Goal: Transaction & Acquisition: Book appointment/travel/reservation

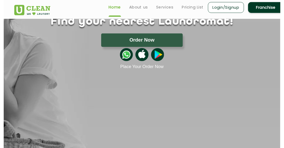
scroll to position [51, 0]
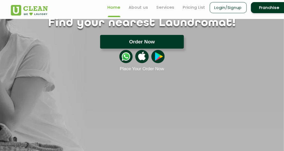
click at [123, 42] on button "Order Now" at bounding box center [141, 42] width 83 height 14
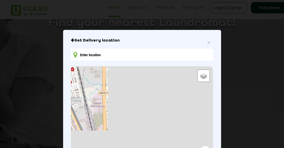
type input "[STREET_ADDRESS][PERSON_NAME]"
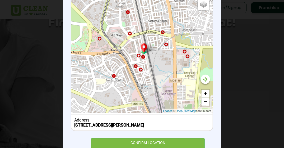
scroll to position [94, 0]
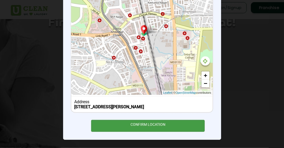
click at [135, 127] on div "CONFIRM LOCATION" at bounding box center [148, 126] width 114 height 12
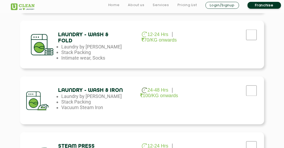
scroll to position [300, 0]
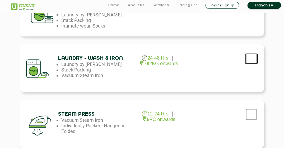
click at [252, 59] on input "checkbox" at bounding box center [251, 58] width 13 height 11
checkbox input "true"
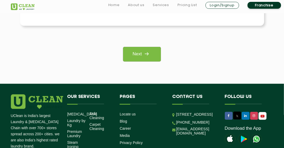
scroll to position [425, 0]
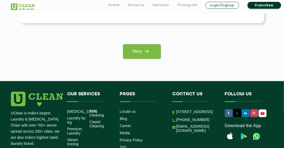
click at [145, 51] on img at bounding box center [146, 50] width 9 height 9
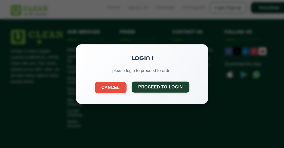
click at [145, 89] on button "Proceed to Login" at bounding box center [160, 86] width 58 height 11
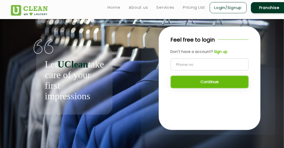
click at [192, 68] on input "tel" at bounding box center [209, 64] width 78 height 12
type input "9989988735"
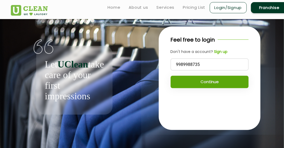
click at [198, 83] on button "Continue" at bounding box center [209, 81] width 78 height 12
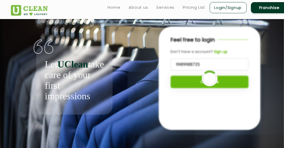
scroll to position [7, 0]
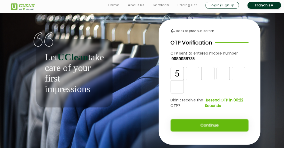
type input "5"
type input "8"
type input "0"
type input "5"
type input "4"
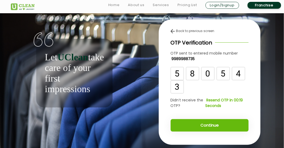
type input "3"
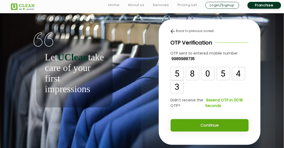
click at [202, 123] on button "Continue" at bounding box center [209, 125] width 78 height 12
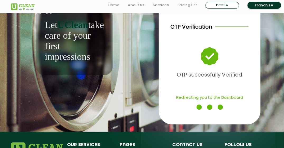
scroll to position [40, 0]
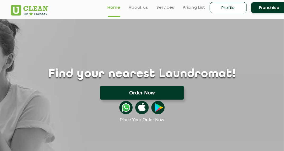
click at [156, 97] on button "Order Now" at bounding box center [141, 93] width 83 height 14
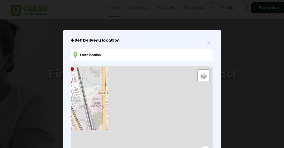
type input "Durga Niwas, R38, Anna Nagar, Zone-II, Maharana Pratap Nagar, Bhopal, Madhya Pr…"
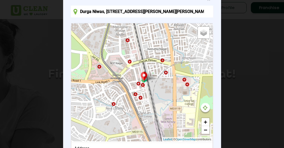
scroll to position [94, 0]
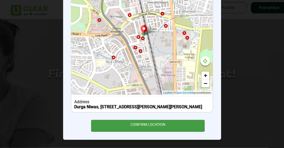
click at [146, 129] on div "CONFIRM LOCATION" at bounding box center [148, 126] width 114 height 12
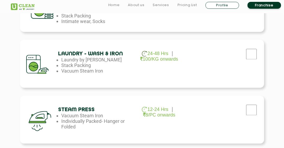
scroll to position [305, 0]
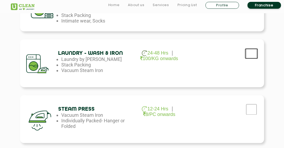
click at [253, 56] on input "checkbox" at bounding box center [251, 53] width 13 height 11
checkbox input "true"
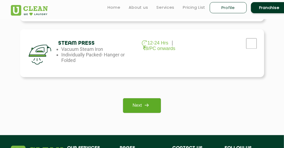
scroll to position [371, 0]
click at [149, 102] on img at bounding box center [146, 104] width 9 height 9
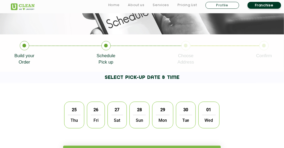
scroll to position [91, 0]
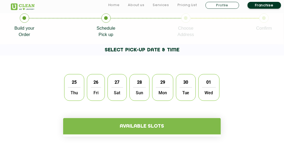
click at [68, 83] on div "25 Thu" at bounding box center [74, 87] width 20 height 27
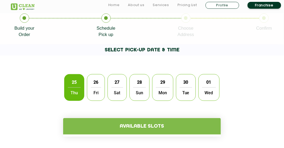
click at [109, 124] on h4 "Available slots" at bounding box center [141, 126] width 157 height 16
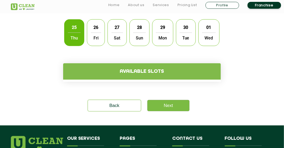
scroll to position [147, 0]
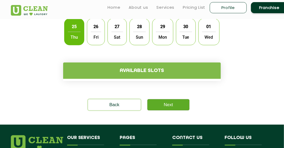
click at [159, 105] on link "Next" at bounding box center [168, 104] width 42 height 11
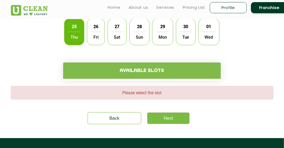
click at [114, 65] on h4 "Available slots" at bounding box center [141, 70] width 157 height 16
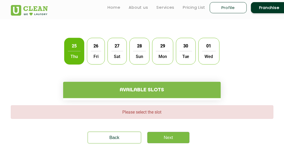
scroll to position [127, 0]
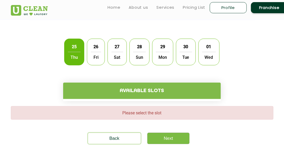
click at [96, 51] on span "26" at bounding box center [96, 46] width 10 height 10
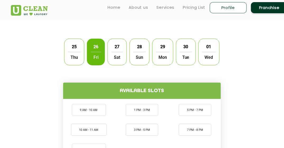
click at [82, 51] on div "25 Thu" at bounding box center [74, 52] width 20 height 27
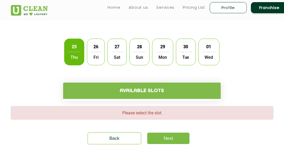
click at [34, 71] on div "Available slots" at bounding box center [142, 85] width 270 height 32
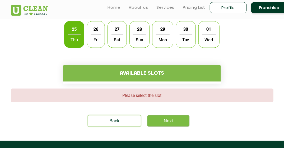
scroll to position [144, 0]
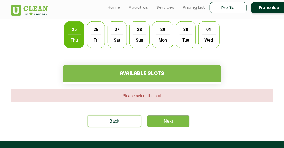
click at [94, 75] on h4 "Available slots" at bounding box center [141, 73] width 157 height 16
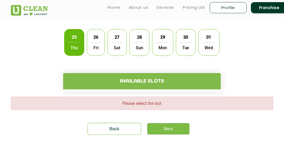
scroll to position [96, 0]
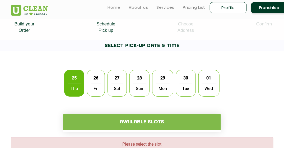
click at [86, 81] on div "25 Thu 26 Fri 27 Sat 28 Sun 29 Mon 30 Tue 01 Wed" at bounding box center [142, 83] width 158 height 35
click at [94, 81] on span "26" at bounding box center [96, 78] width 10 height 10
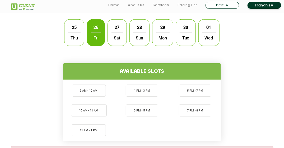
scroll to position [146, 0]
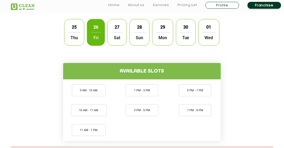
click at [70, 41] on span "Thu" at bounding box center [74, 37] width 13 height 11
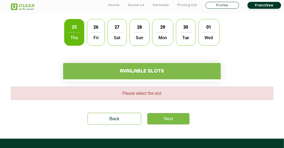
click at [70, 41] on span "Thu" at bounding box center [74, 37] width 13 height 11
click at [120, 77] on h4 "Available slots" at bounding box center [141, 71] width 157 height 16
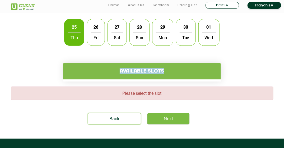
click at [120, 77] on h4 "Available slots" at bounding box center [141, 71] width 157 height 16
click at [53, 75] on div "Available slots" at bounding box center [142, 66] width 270 height 32
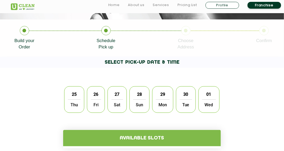
scroll to position [113, 0]
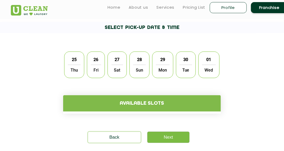
click at [76, 69] on span "Thu" at bounding box center [74, 70] width 13 height 11
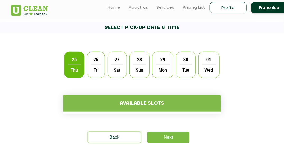
click at [95, 68] on span "Fri" at bounding box center [96, 70] width 10 height 11
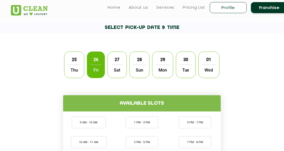
click at [78, 68] on span "Thu" at bounding box center [74, 70] width 13 height 11
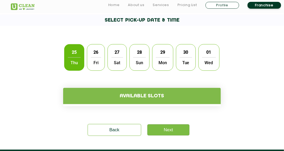
scroll to position [146, 0]
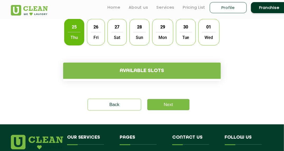
click at [157, 69] on h4 "Available slots" at bounding box center [141, 71] width 157 height 16
click at [172, 70] on h4 "Available slots" at bounding box center [141, 71] width 157 height 16
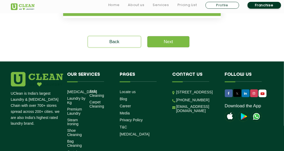
scroll to position [217, 0]
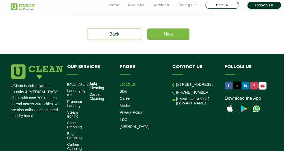
click at [128, 84] on link "Locate us" at bounding box center [128, 84] width 16 height 4
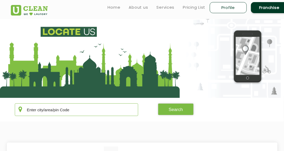
click at [58, 105] on input "text" at bounding box center [76, 110] width 123 height 13
click at [164, 109] on button "Search" at bounding box center [176, 110] width 36 height 12
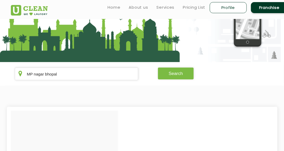
scroll to position [32, 0]
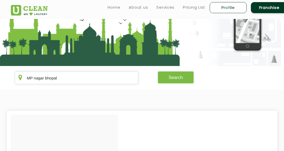
click at [178, 75] on button "Search" at bounding box center [176, 78] width 36 height 12
drag, startPoint x: 45, startPoint y: 78, endPoint x: 0, endPoint y: 91, distance: 47.4
click at [0, 91] on html "Home About us Services Pricing List Profile Franchise Home About us Franchise S…" at bounding box center [142, 43] width 284 height 151
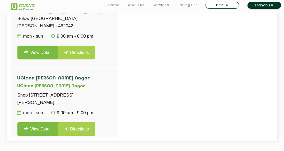
scroll to position [161, 0]
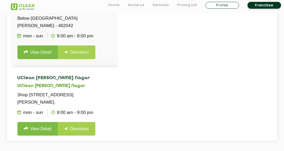
type input "bhopal"
click at [40, 122] on link "View Detail" at bounding box center [37, 129] width 41 height 14
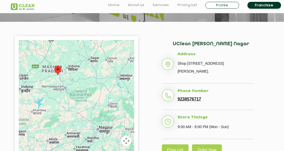
scroll to position [101, 0]
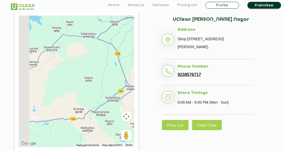
drag, startPoint x: 52, startPoint y: 89, endPoint x: 114, endPoint y: 38, distance: 80.2
click at [114, 38] on div at bounding box center [76, 82] width 115 height 132
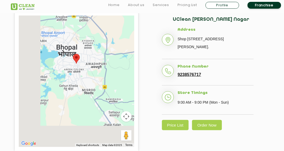
drag, startPoint x: 60, startPoint y: 86, endPoint x: 96, endPoint y: 54, distance: 47.7
click at [96, 54] on div at bounding box center [76, 82] width 115 height 132
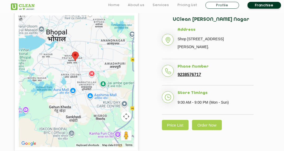
drag, startPoint x: 82, startPoint y: 69, endPoint x: 87, endPoint y: 49, distance: 19.8
click at [87, 49] on div at bounding box center [76, 82] width 115 height 132
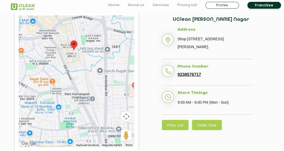
drag, startPoint x: 64, startPoint y: 67, endPoint x: 77, endPoint y: 53, distance: 19.8
click at [77, 53] on div at bounding box center [76, 82] width 115 height 132
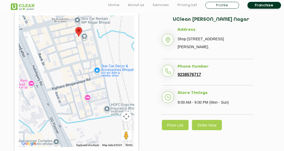
drag, startPoint x: 43, startPoint y: 62, endPoint x: 70, endPoint y: 33, distance: 39.4
click at [70, 33] on div at bounding box center [76, 82] width 115 height 132
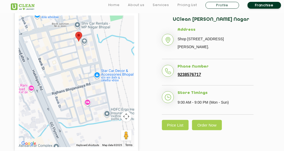
drag, startPoint x: 73, startPoint y: 43, endPoint x: 68, endPoint y: 60, distance: 18.1
click at [68, 60] on div at bounding box center [76, 82] width 115 height 132
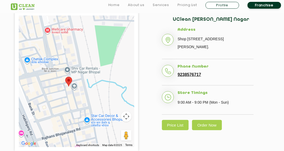
drag, startPoint x: 98, startPoint y: 40, endPoint x: 99, endPoint y: 77, distance: 36.7
click at [99, 77] on div at bounding box center [76, 82] width 115 height 132
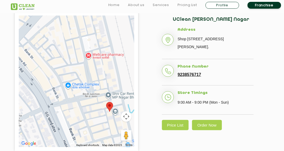
drag, startPoint x: 74, startPoint y: 59, endPoint x: 107, endPoint y: 81, distance: 40.0
click at [107, 81] on div at bounding box center [76, 82] width 115 height 132
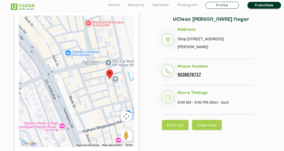
drag, startPoint x: 55, startPoint y: 68, endPoint x: 54, endPoint y: 29, distance: 38.8
click at [54, 29] on div at bounding box center [76, 82] width 115 height 132
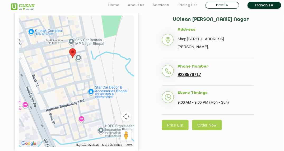
drag, startPoint x: 74, startPoint y: 77, endPoint x: 35, endPoint y: 56, distance: 43.7
click at [35, 56] on div at bounding box center [76, 82] width 115 height 132
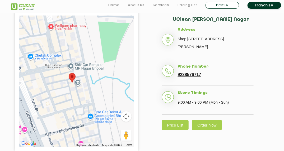
drag, startPoint x: 53, startPoint y: 50, endPoint x: 56, endPoint y: 84, distance: 34.4
click at [56, 84] on div at bounding box center [76, 82] width 115 height 132
